Goal: Find specific page/section: Find specific page/section

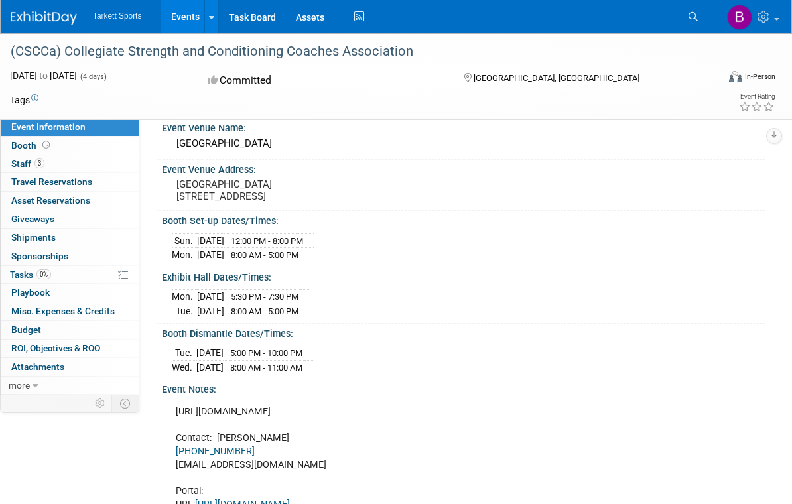
click at [47, 15] on img at bounding box center [44, 17] width 66 height 13
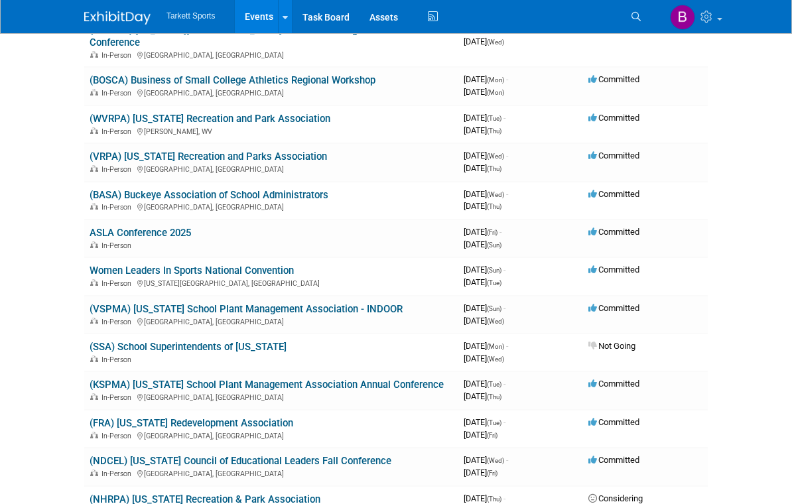
scroll to position [156, 0]
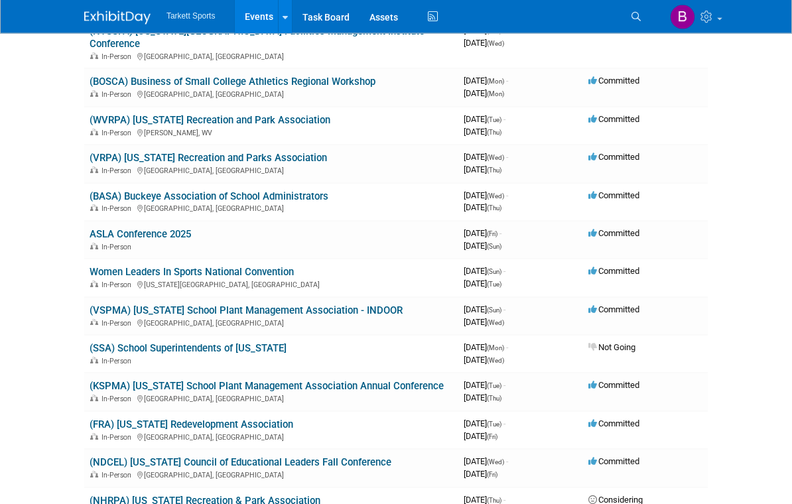
click at [245, 267] on link "Women Leaders In Sports National Convention" at bounding box center [192, 273] width 204 height 12
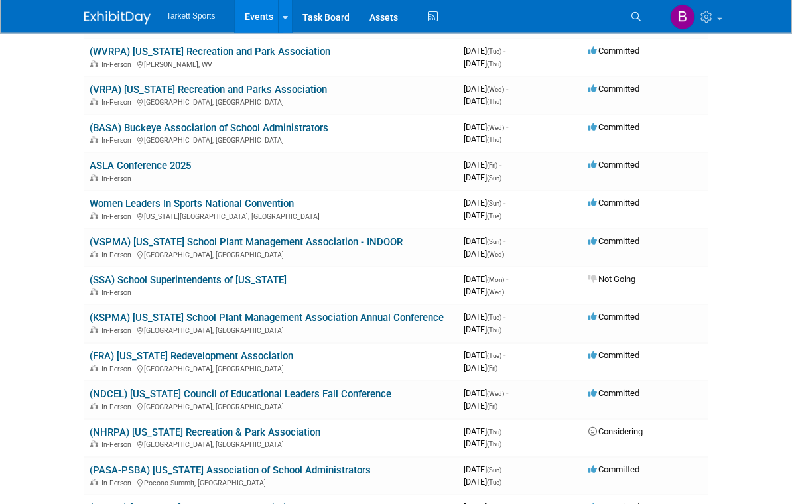
scroll to position [209, 0]
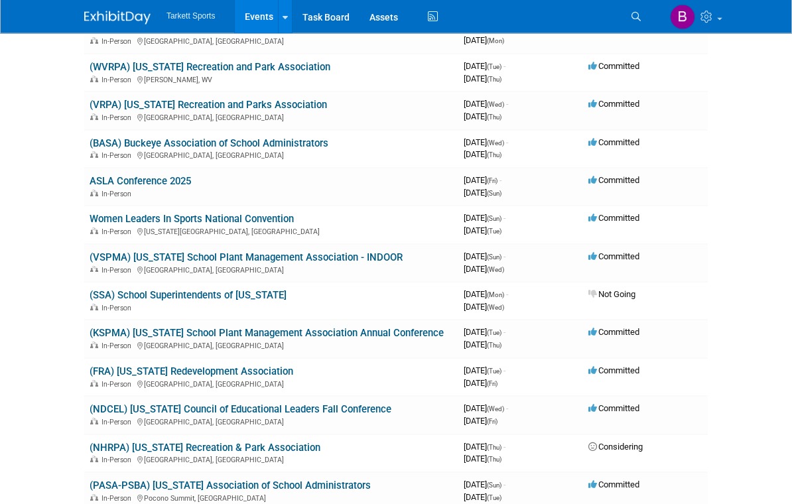
click at [636, 17] on icon at bounding box center [636, 16] width 9 height 9
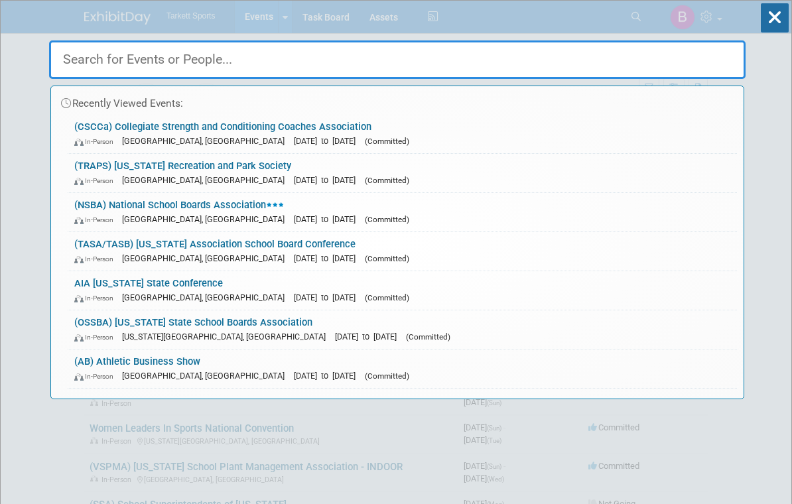
click at [532, 65] on input "text" at bounding box center [397, 59] width 697 height 38
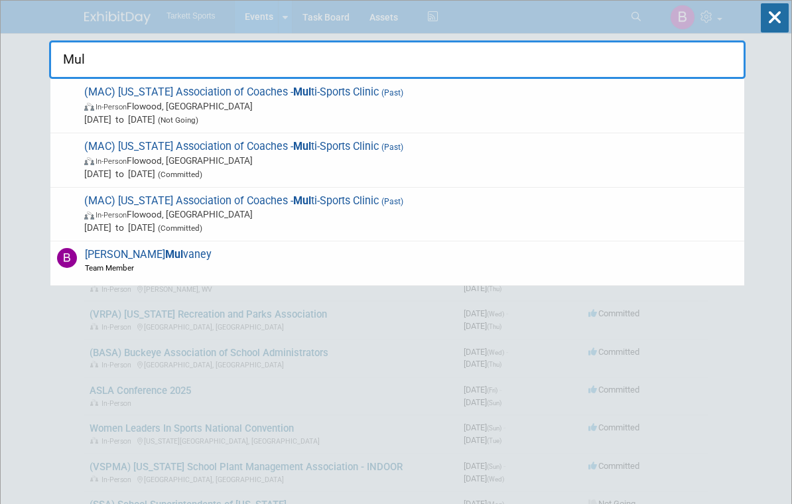
type input "Mulv"
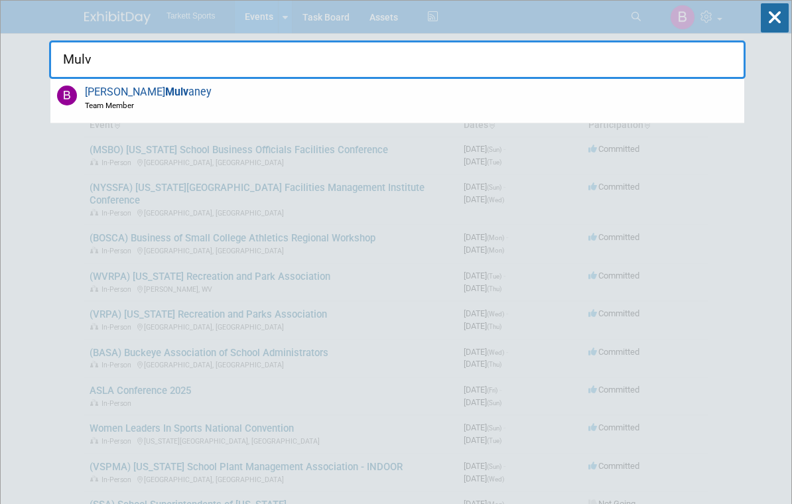
click at [422, 103] on div "[PERSON_NAME] [PERSON_NAME] Team Member" at bounding box center [397, 101] width 694 height 44
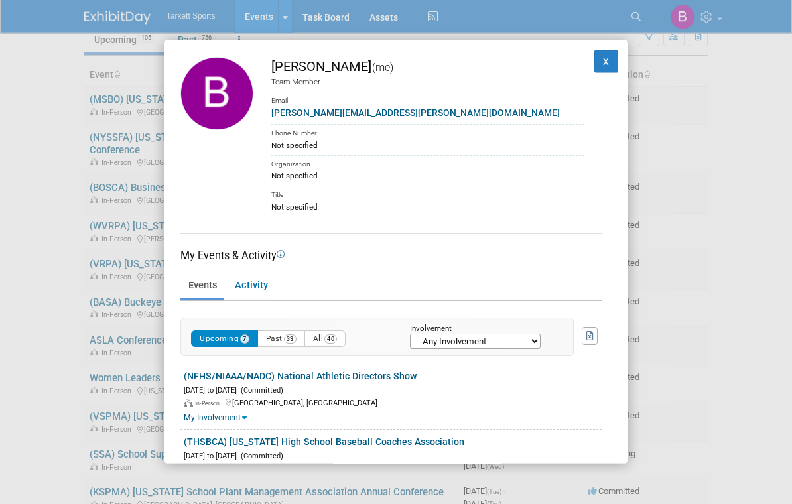
click at [604, 50] on button "X" at bounding box center [606, 61] width 24 height 23
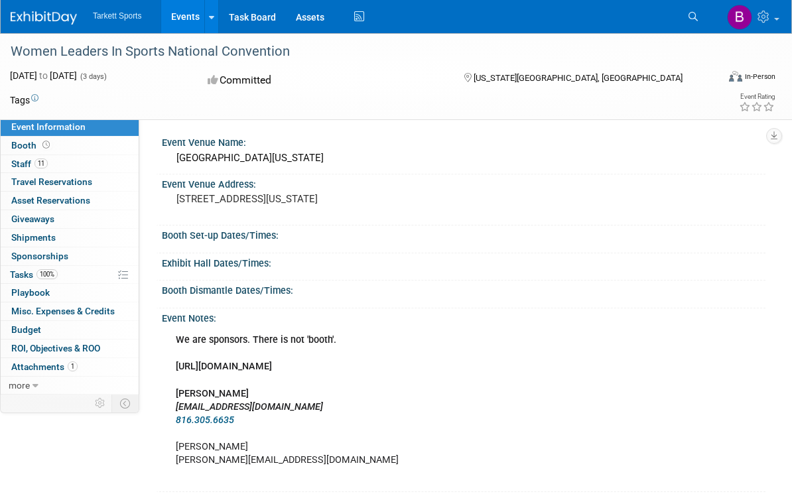
click at [29, 166] on span "Staff 11" at bounding box center [29, 164] width 36 height 11
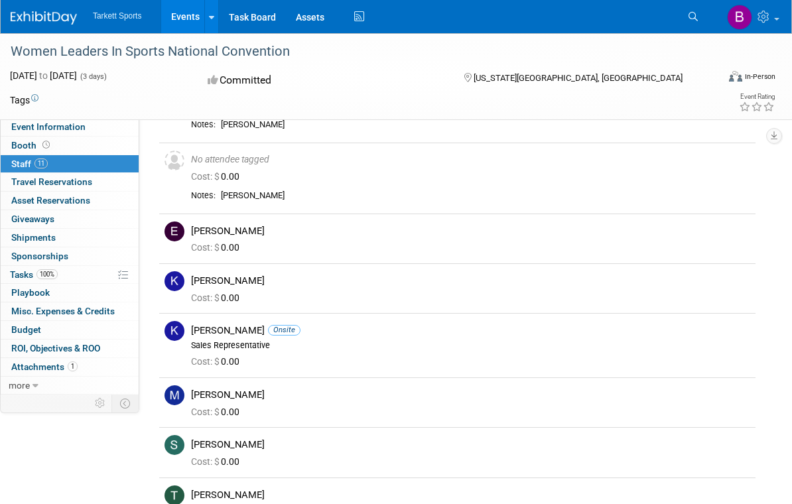
scroll to position [307, 0]
